Goal: Information Seeking & Learning: Learn about a topic

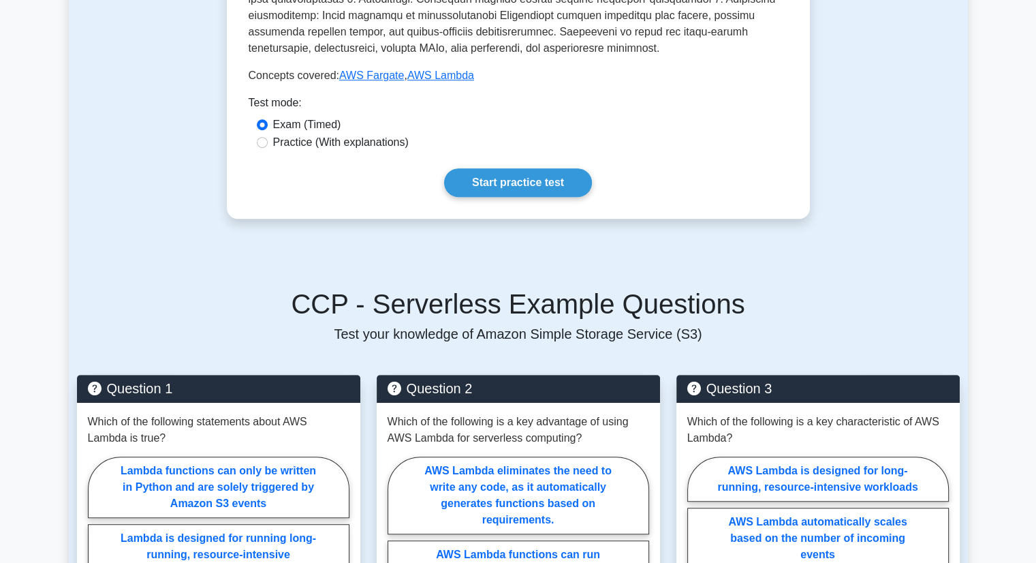
scroll to position [613, 0]
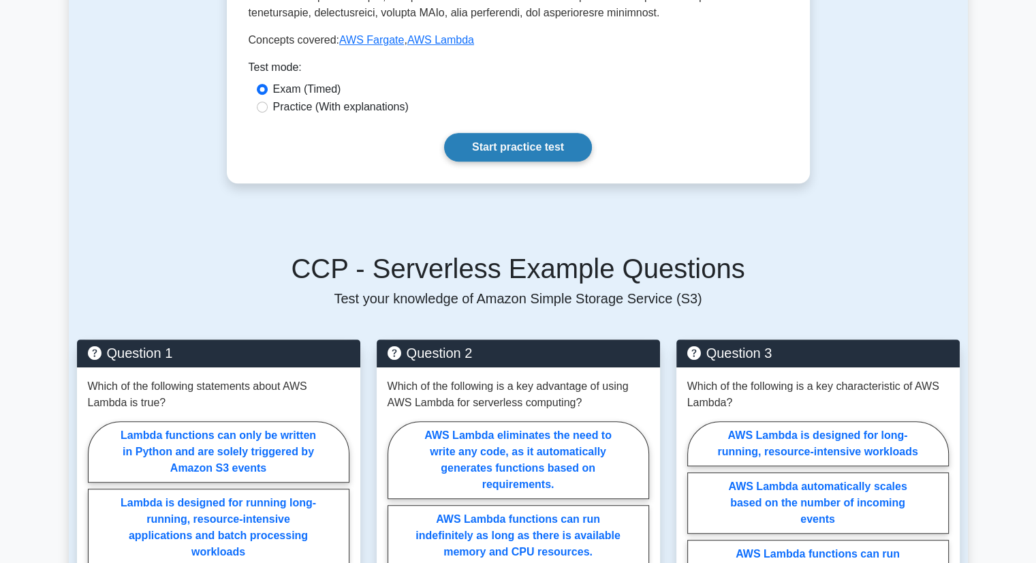
click at [495, 151] on link "Start practice test" at bounding box center [518, 147] width 148 height 29
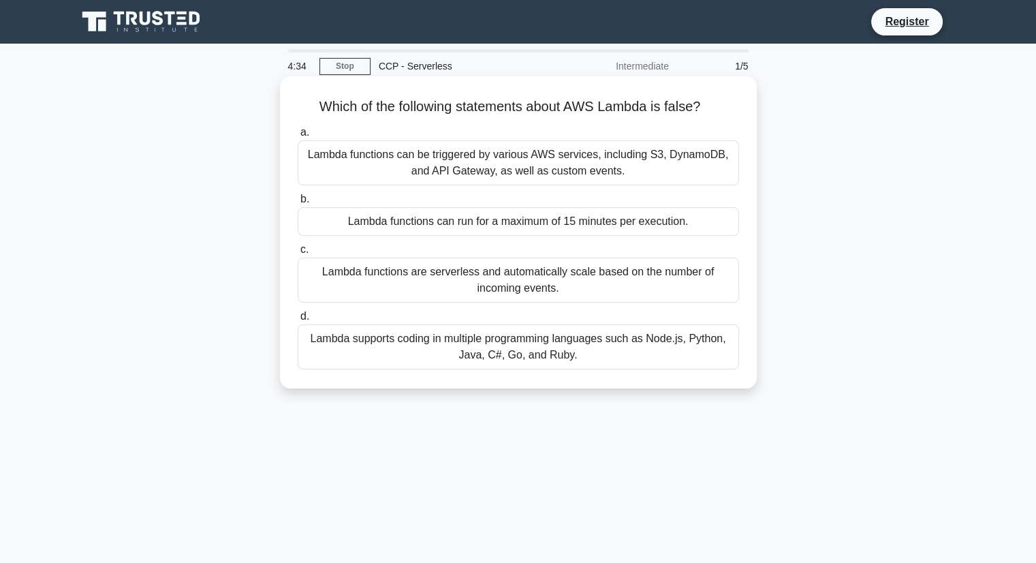
click at [541, 172] on div "Lambda functions can be triggered by various AWS services, including S3, Dynamo…" at bounding box center [518, 162] width 441 height 45
click at [298, 137] on input "a. Lambda functions can be triggered by various AWS services, including S3, Dyn…" at bounding box center [298, 132] width 0 height 9
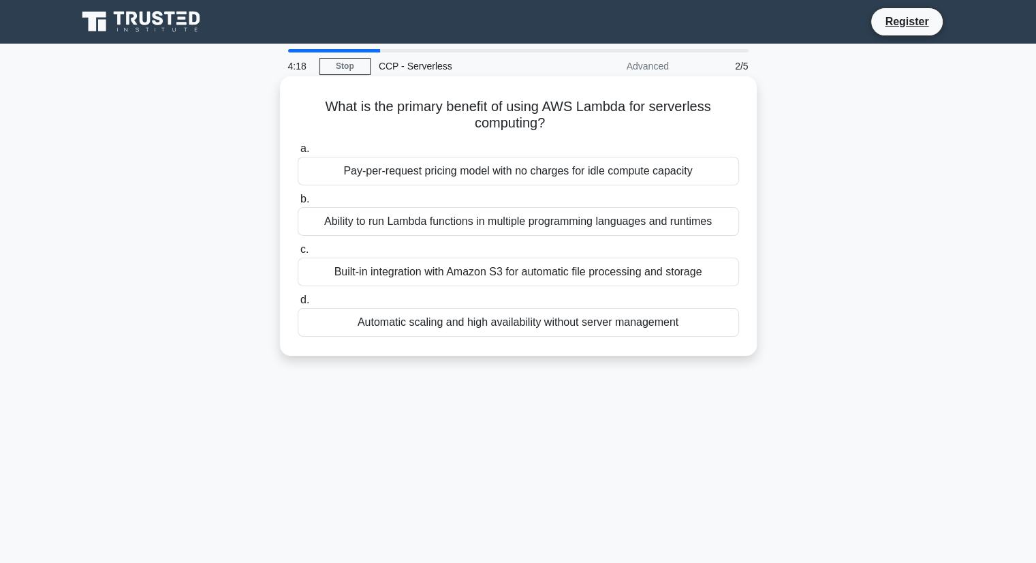
click at [470, 169] on div "Pay-per-request pricing model with no charges for idle compute capacity" at bounding box center [518, 171] width 441 height 29
click at [298, 153] on input "a. Pay-per-request pricing model with no charges for idle compute capacity" at bounding box center [298, 148] width 0 height 9
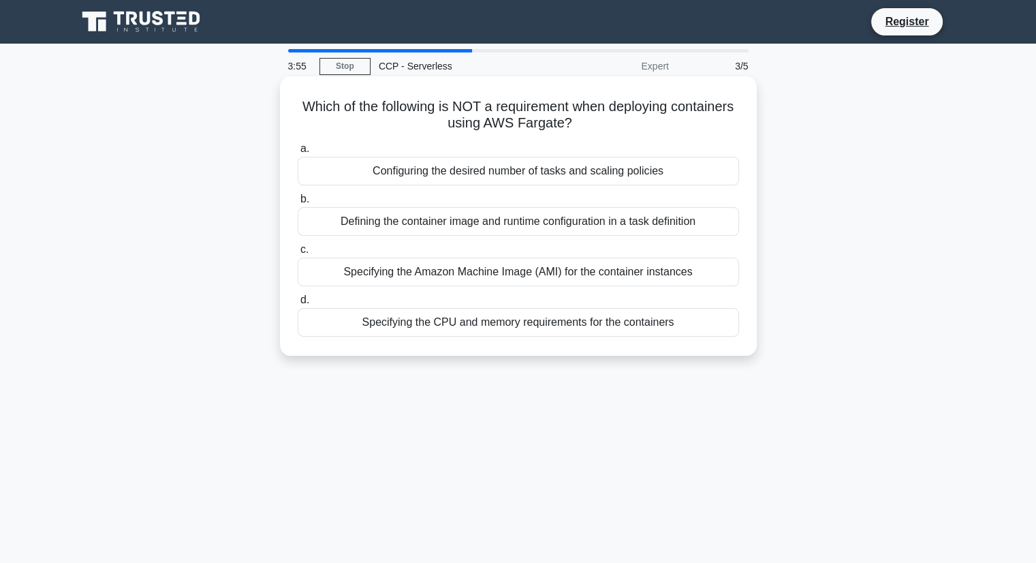
click at [446, 324] on div "Specifying the CPU and memory requirements for the containers" at bounding box center [518, 322] width 441 height 29
click at [298, 304] on input "d. Specifying the CPU and memory requirements for the containers" at bounding box center [298, 300] width 0 height 9
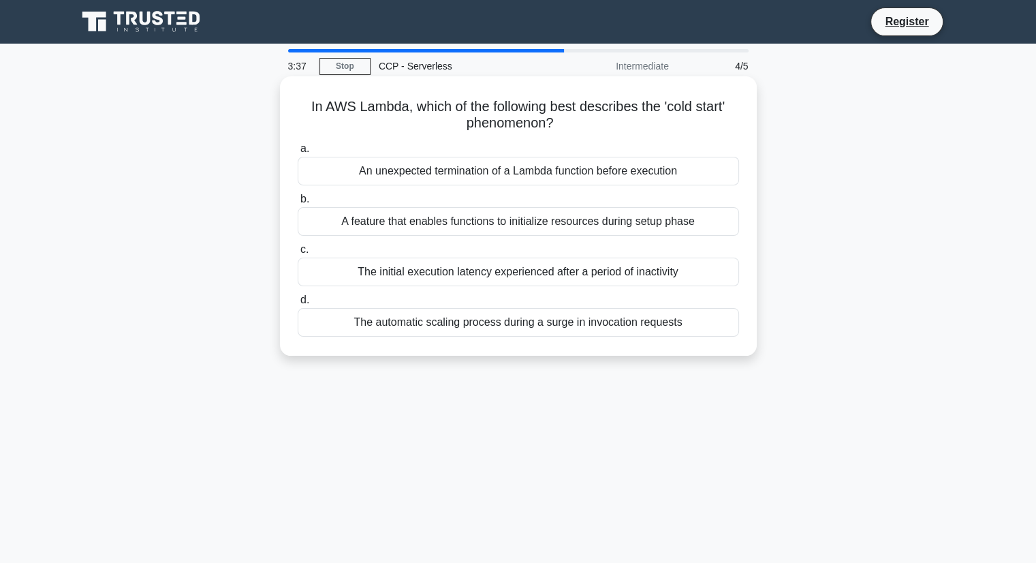
click at [466, 329] on div "The automatic scaling process during a surge in invocation requests" at bounding box center [518, 322] width 441 height 29
click at [298, 304] on input "d. The automatic scaling process during a surge in invocation requests" at bounding box center [298, 300] width 0 height 9
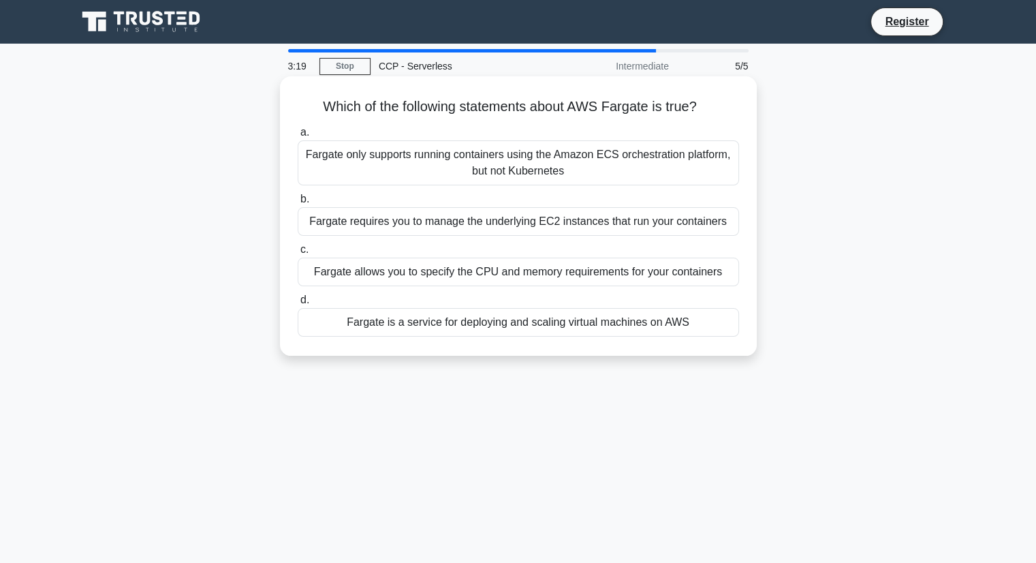
click at [465, 327] on div "Fargate is a service for deploying and scaling virtual machines on AWS" at bounding box center [518, 322] width 441 height 29
click at [298, 304] on input "d. Fargate is a service for deploying and scaling virtual machines on AWS" at bounding box center [298, 300] width 0 height 9
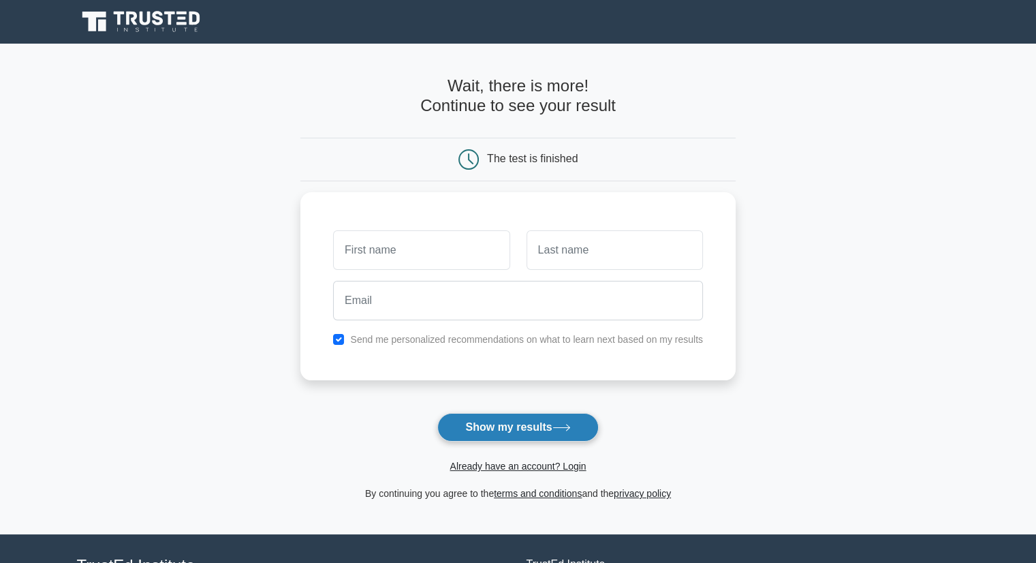
click at [497, 435] on button "Show my results" at bounding box center [517, 427] width 161 height 29
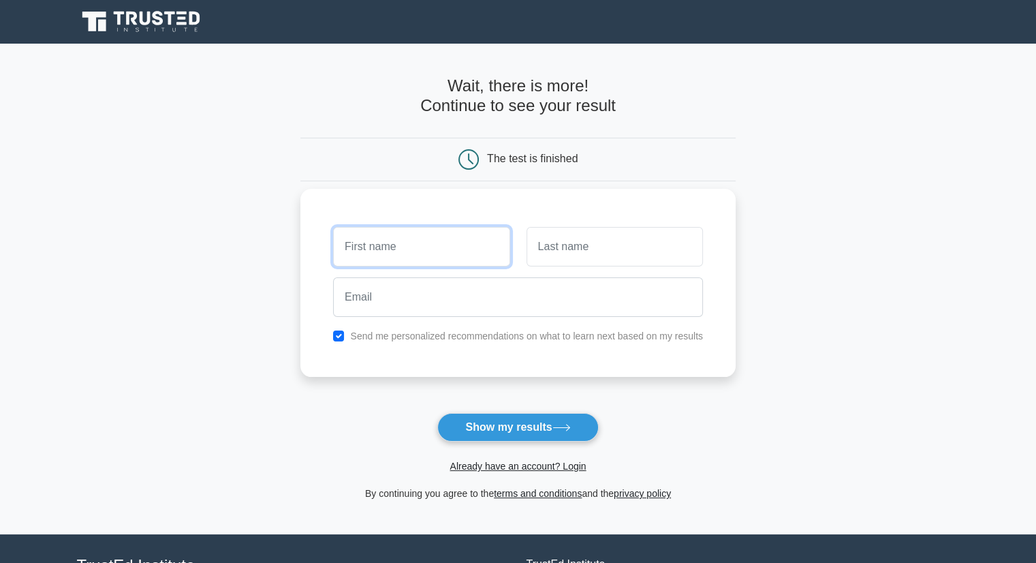
click at [416, 242] on input "text" at bounding box center [421, 247] width 176 height 40
type input "Prince"
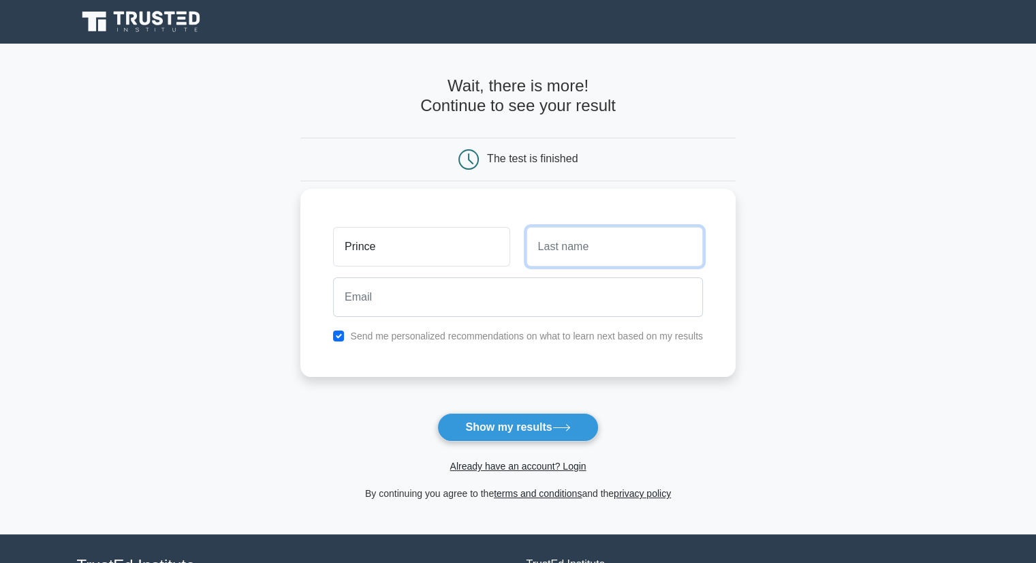
click at [567, 253] on input "text" at bounding box center [615, 247] width 176 height 40
type input "[PERSON_NAME]"
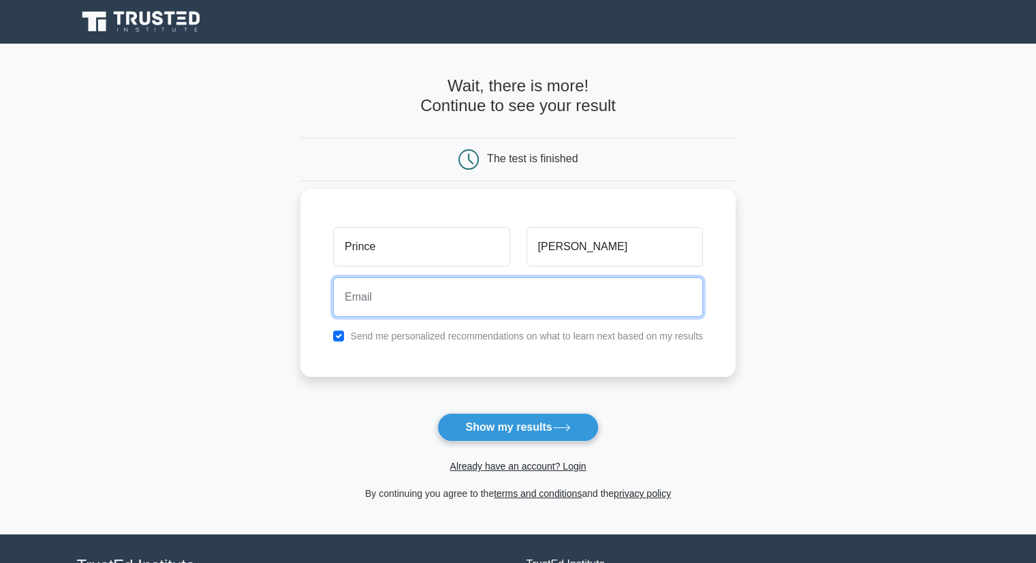
click at [469, 309] on input "email" at bounding box center [518, 297] width 370 height 40
click at [457, 298] on input "email" at bounding box center [518, 297] width 370 height 40
type input "[EMAIL_ADDRESS][DOMAIN_NAME]"
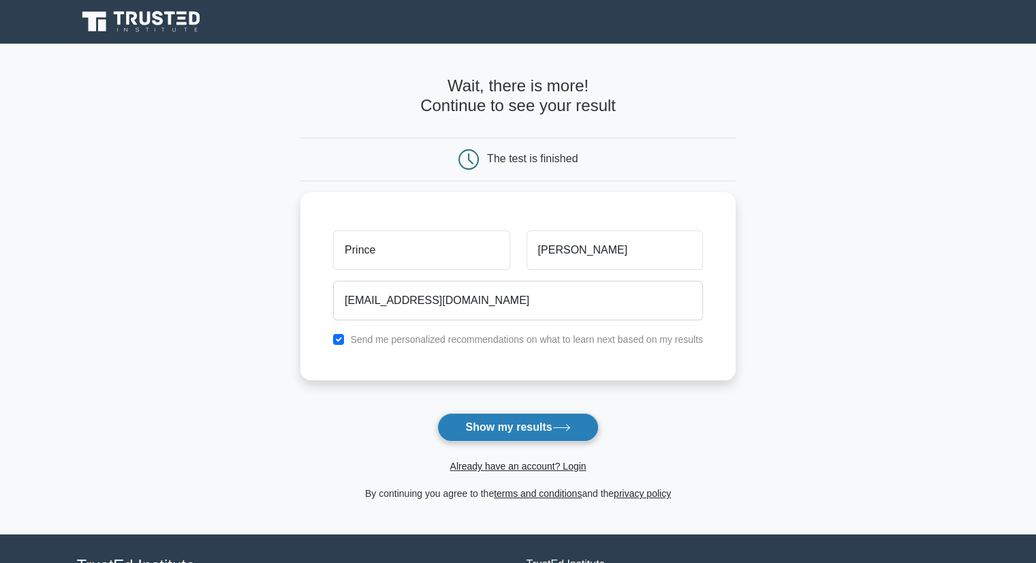
click at [498, 421] on button "Show my results" at bounding box center [517, 427] width 161 height 29
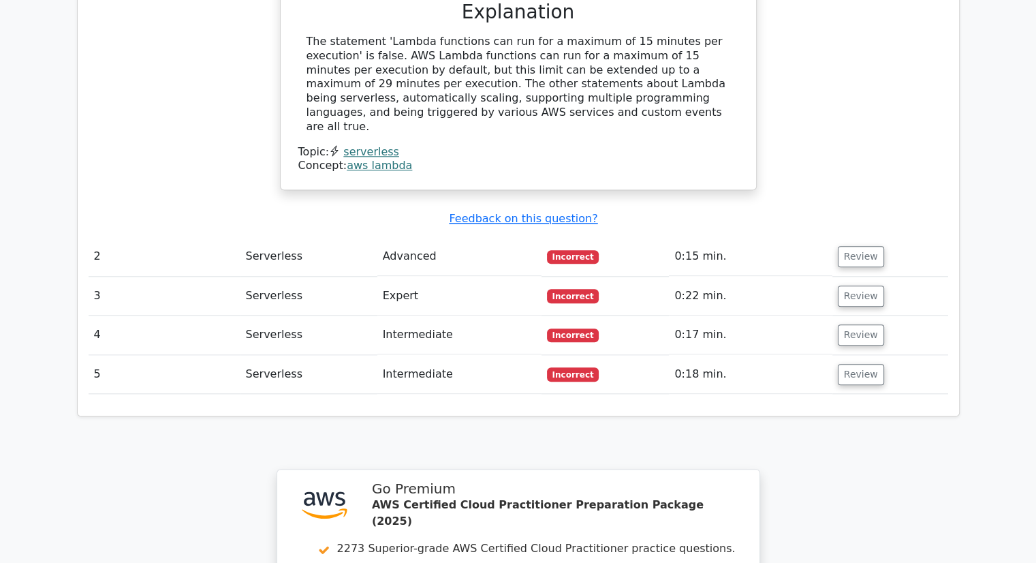
scroll to position [1362, 0]
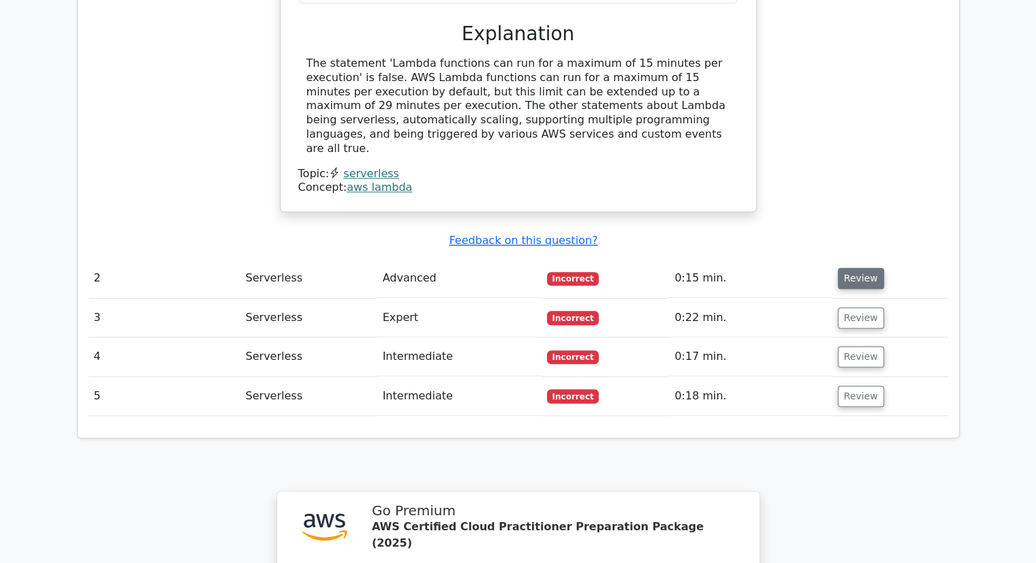
click at [845, 268] on button "Review" at bounding box center [861, 278] width 46 height 21
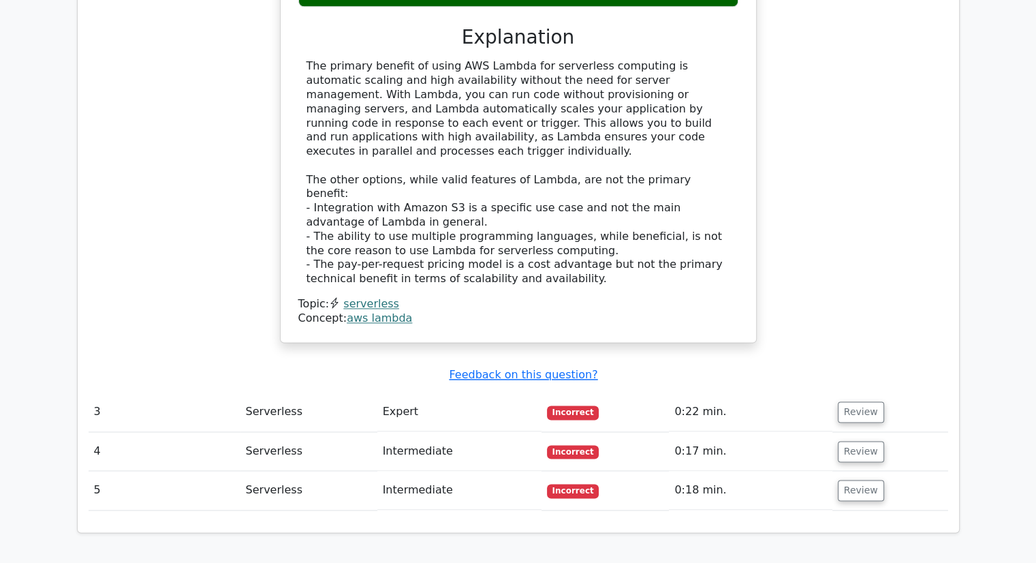
scroll to position [1907, 0]
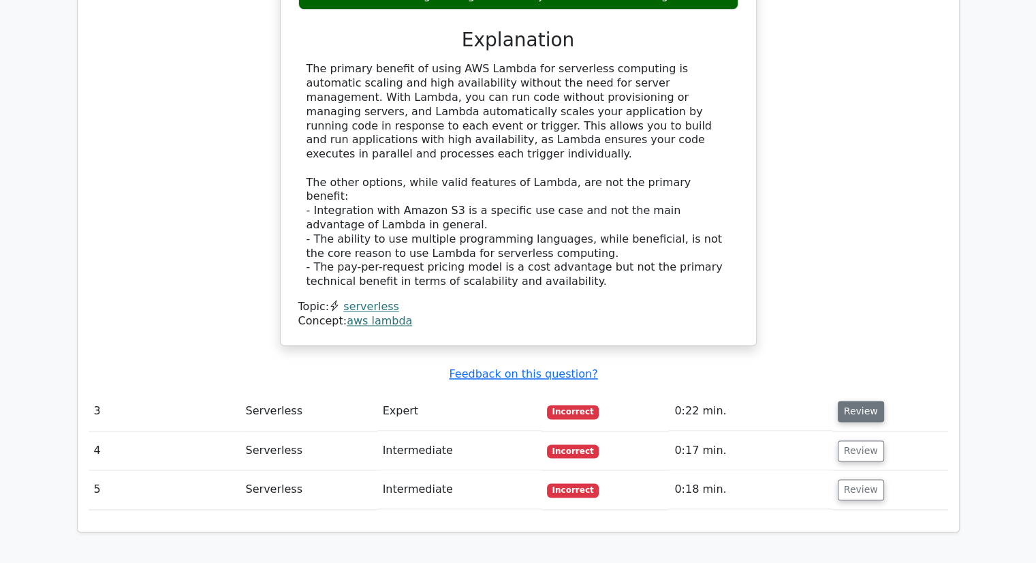
click at [841, 401] on button "Review" at bounding box center [861, 411] width 46 height 21
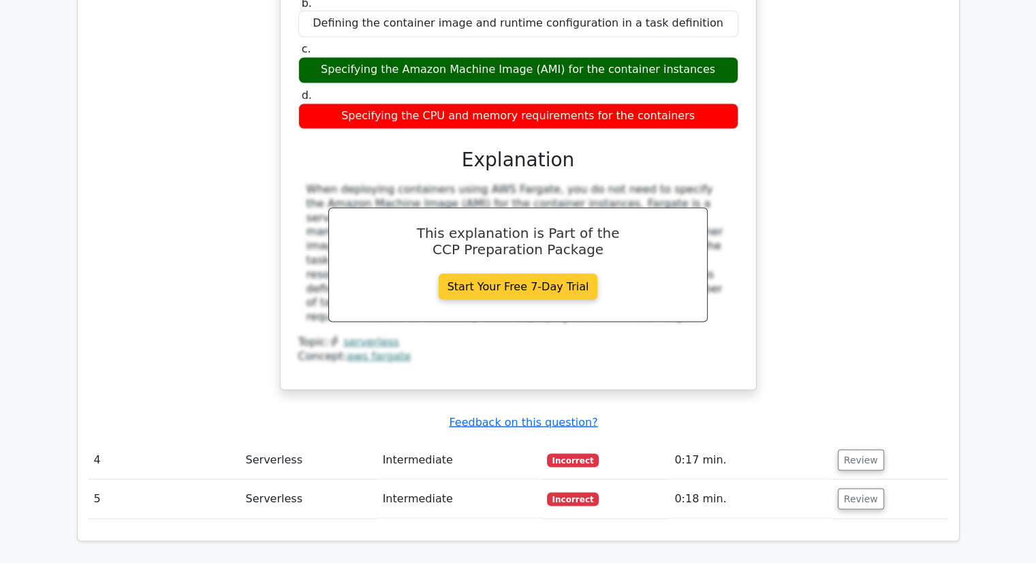
scroll to position [2452, 0]
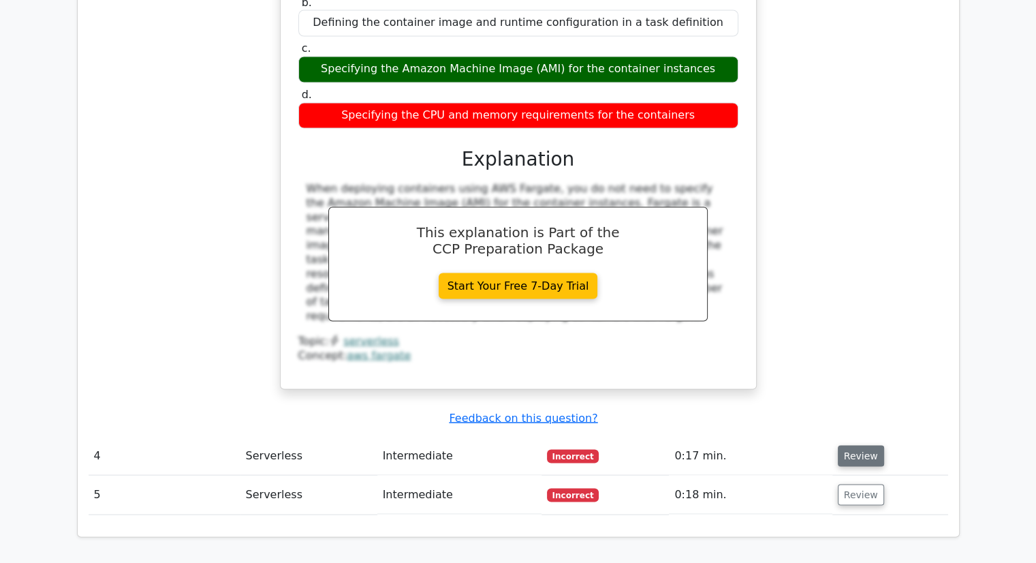
click at [844, 445] on button "Review" at bounding box center [861, 455] width 46 height 21
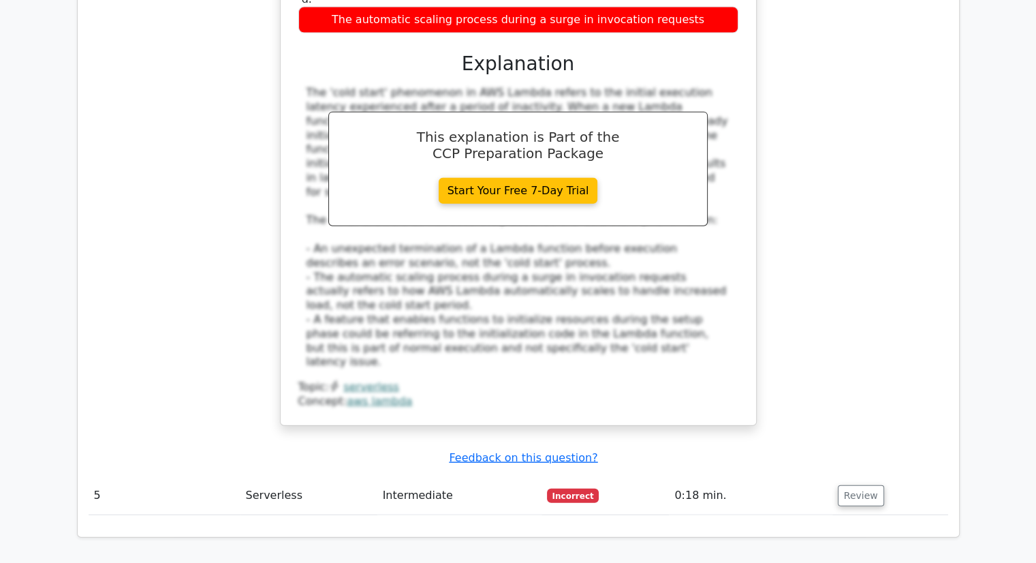
scroll to position [3133, 0]
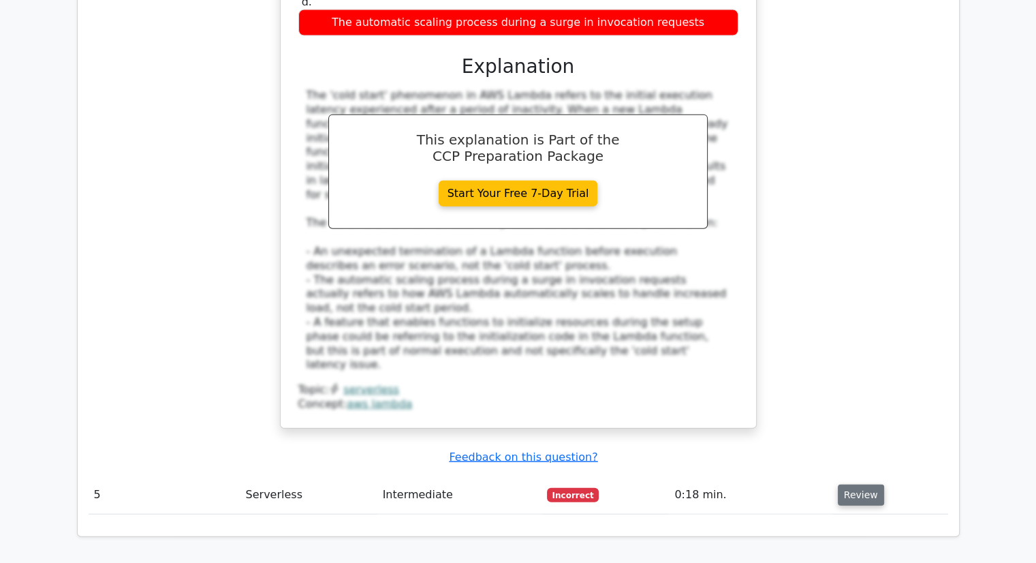
click at [856, 484] on button "Review" at bounding box center [861, 494] width 46 height 21
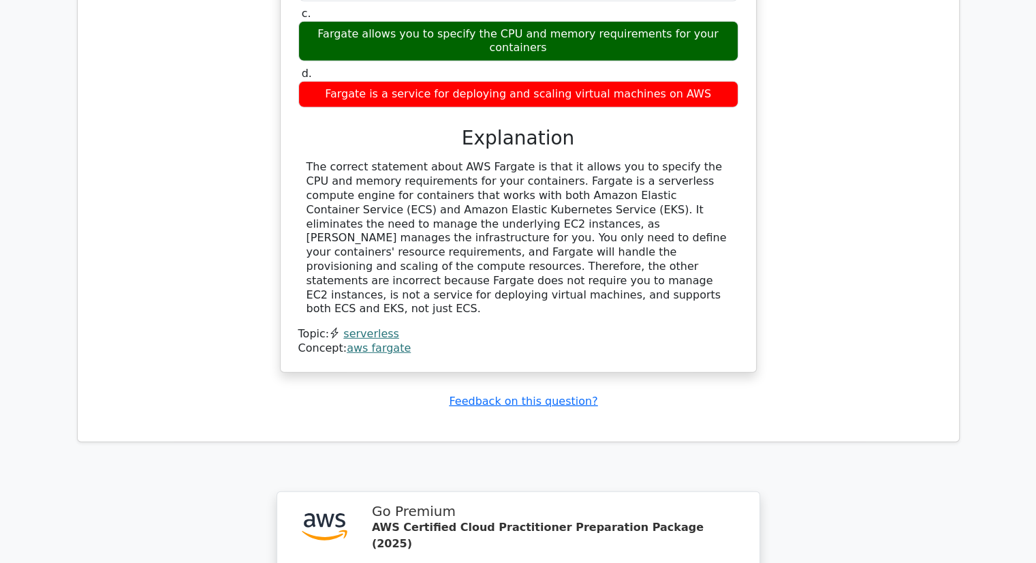
scroll to position [4087, 0]
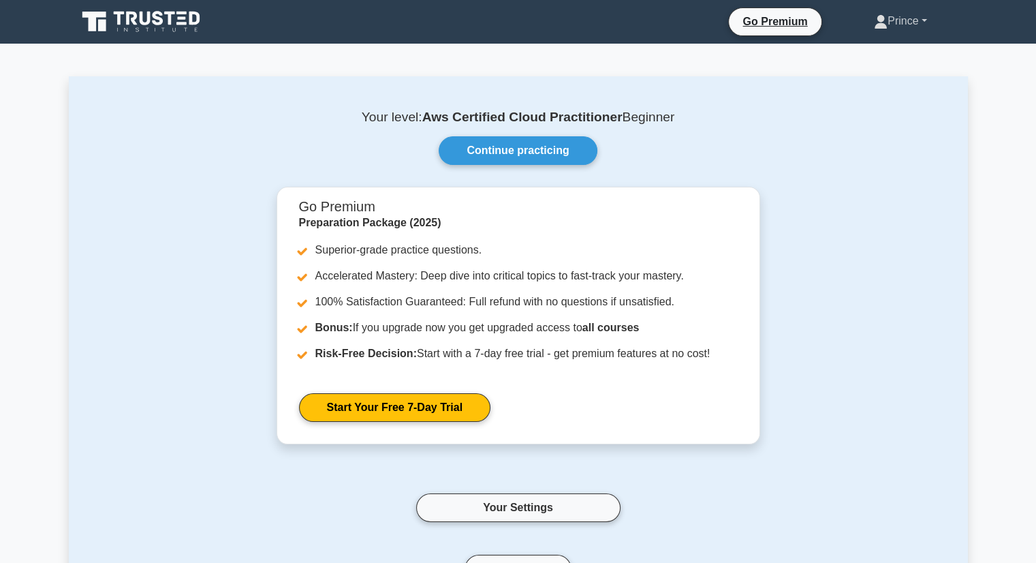
click at [890, 25] on link "Prince" at bounding box center [900, 20] width 118 height 27
click at [859, 74] on link "Settings" at bounding box center [896, 75] width 108 height 22
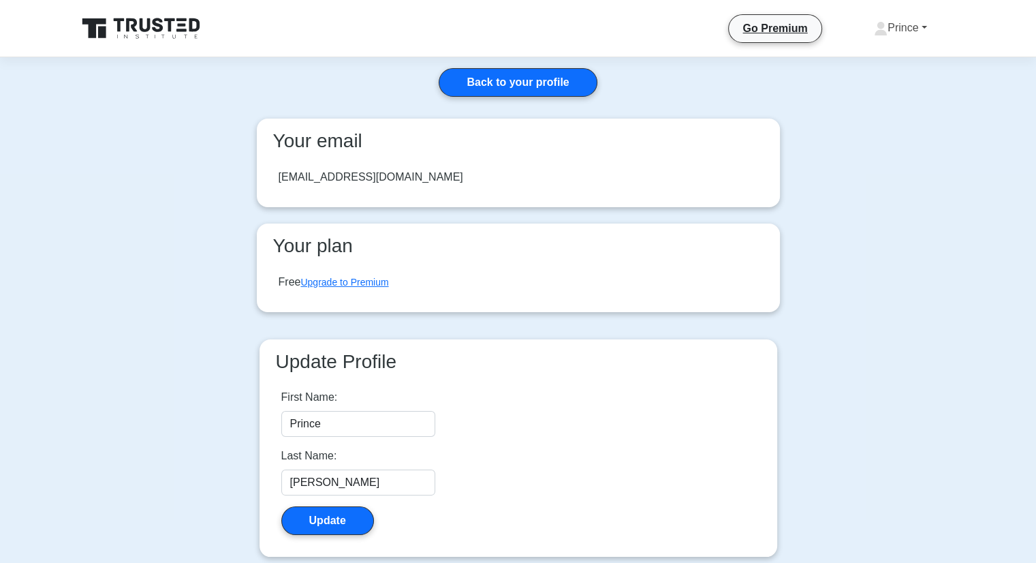
click at [877, 25] on icon at bounding box center [881, 29] width 14 height 14
click at [857, 80] on link "Settings" at bounding box center [896, 82] width 108 height 22
